Goal: Transaction & Acquisition: Download file/media

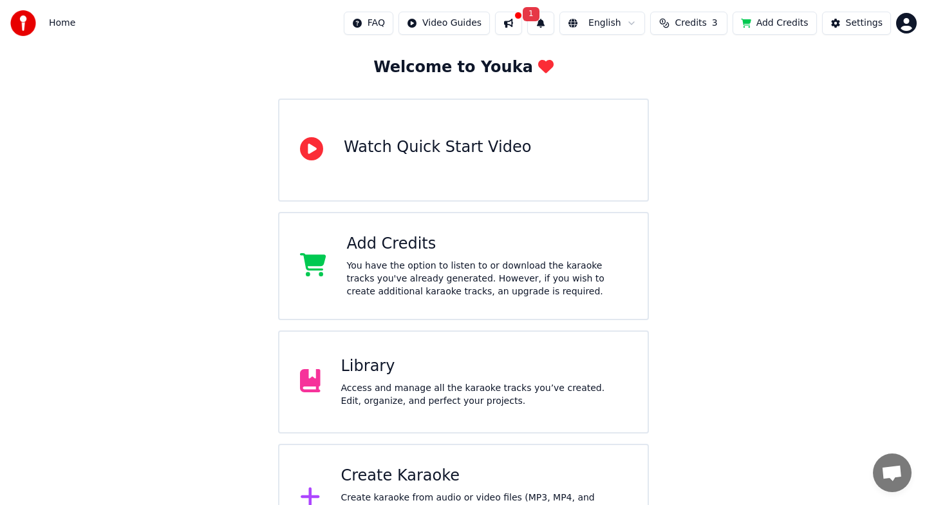
scroll to position [113, 0]
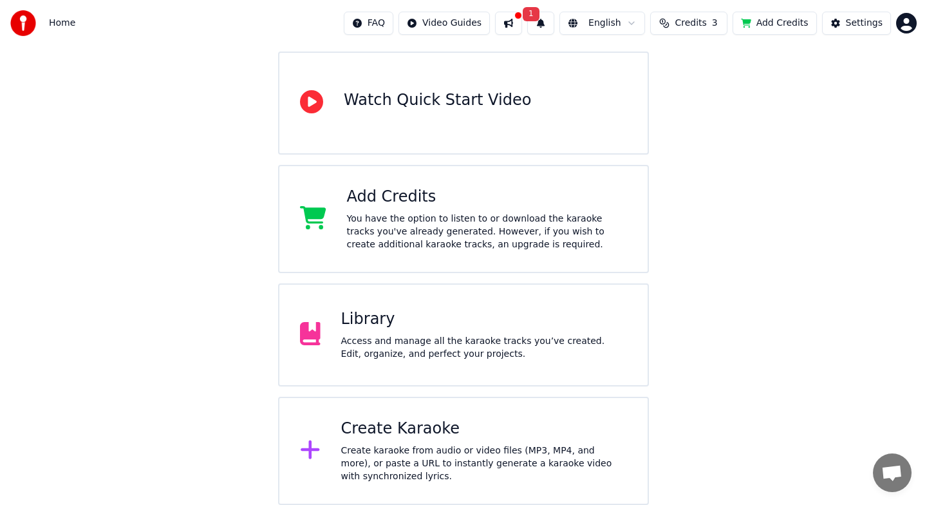
click at [442, 348] on div "Access and manage all the karaoke tracks you’ve created. Edit, organize, and pe…" at bounding box center [484, 348] width 287 height 26
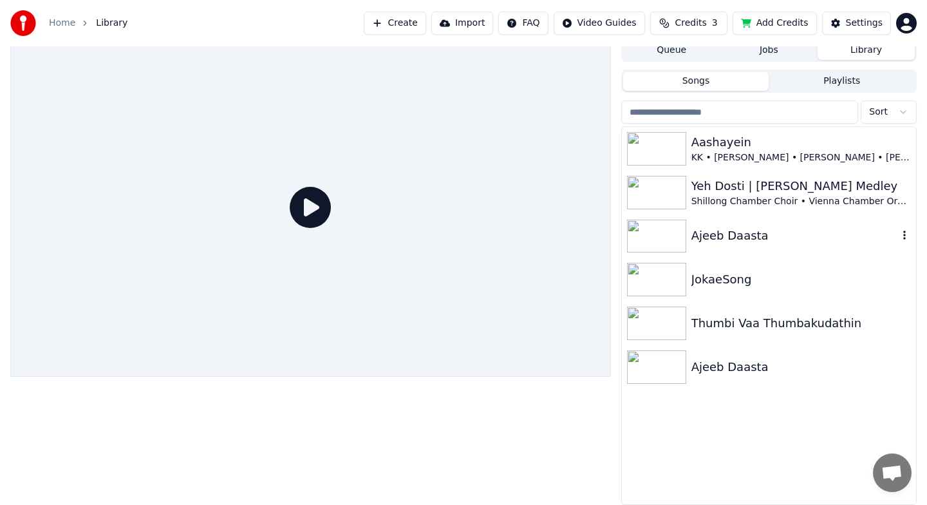
click at [718, 231] on div "Ajeeb Daasta" at bounding box center [795, 236] width 207 height 18
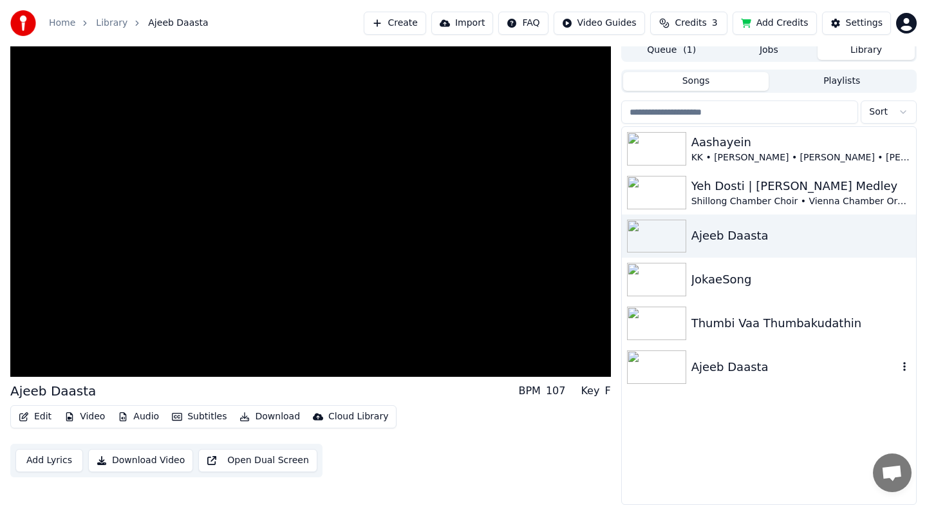
click at [672, 372] on img at bounding box center [656, 366] width 59 height 33
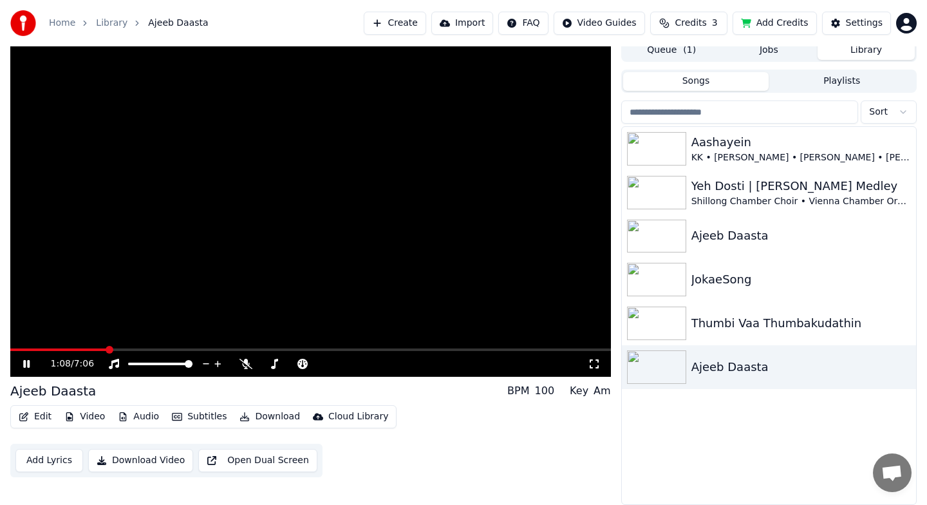
click at [24, 366] on icon at bounding box center [26, 364] width 6 height 8
click at [267, 414] on button "Download" at bounding box center [269, 417] width 71 height 18
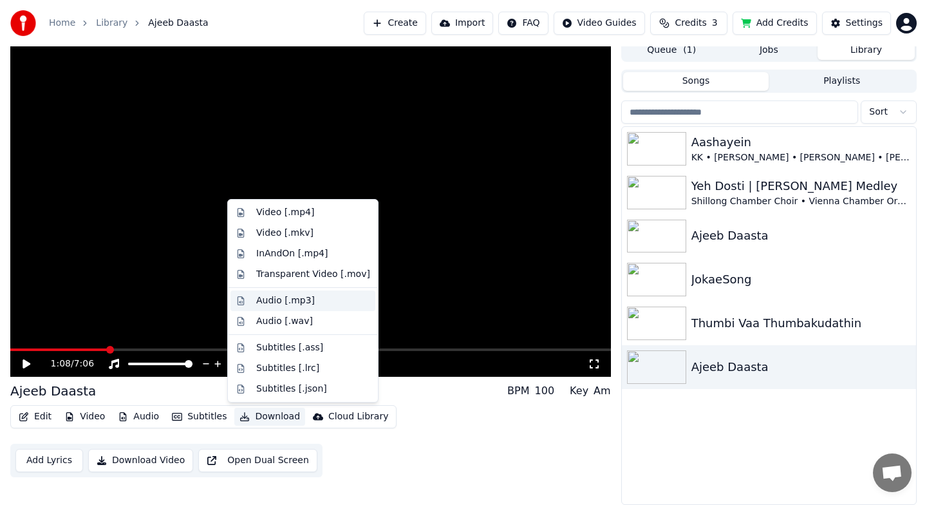
click at [283, 303] on div "Audio [.mp3]" at bounding box center [285, 300] width 59 height 13
